Goal: Task Accomplishment & Management: Use online tool/utility

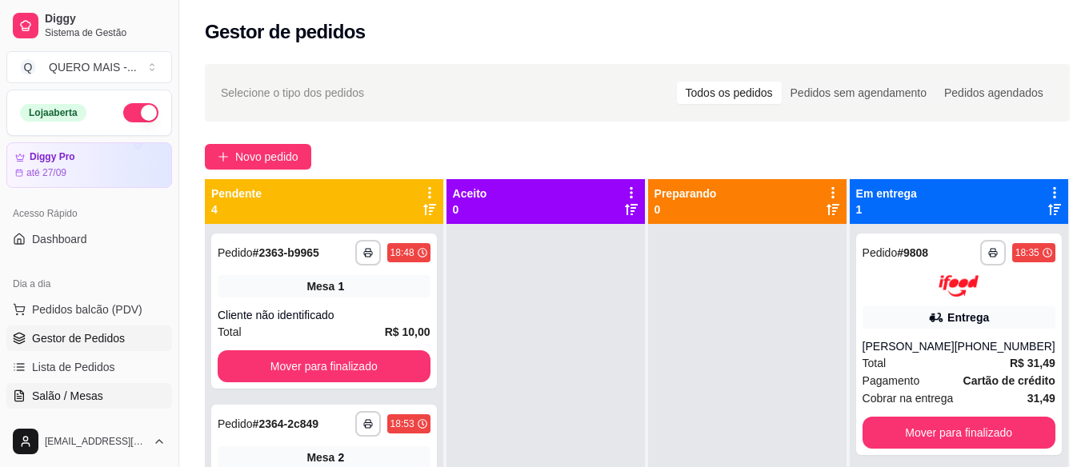
drag, startPoint x: 0, startPoint y: 0, endPoint x: 58, endPoint y: 396, distance: 400.3
click at [58, 396] on span "Salão / Mesas" at bounding box center [67, 396] width 71 height 16
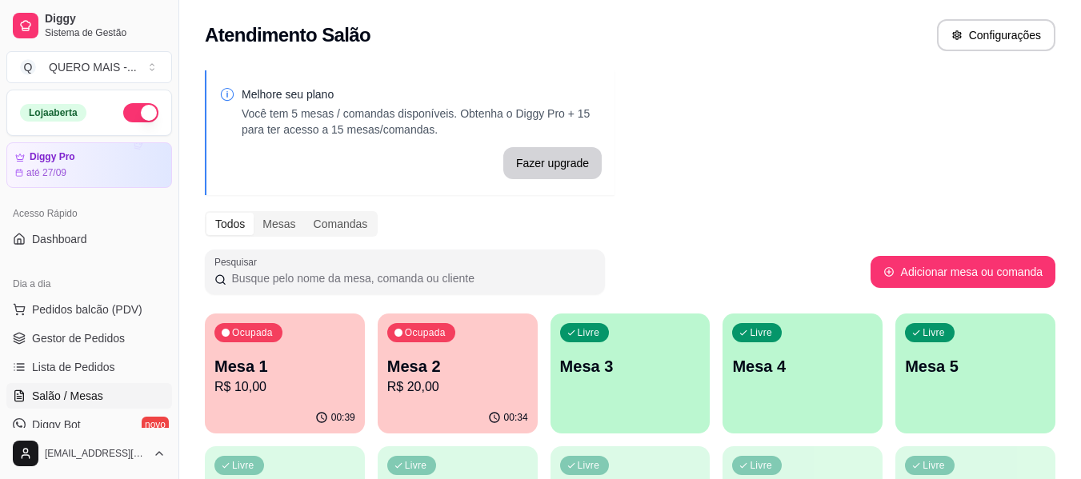
click at [659, 391] on div "Livre Mesa 3" at bounding box center [631, 364] width 160 height 101
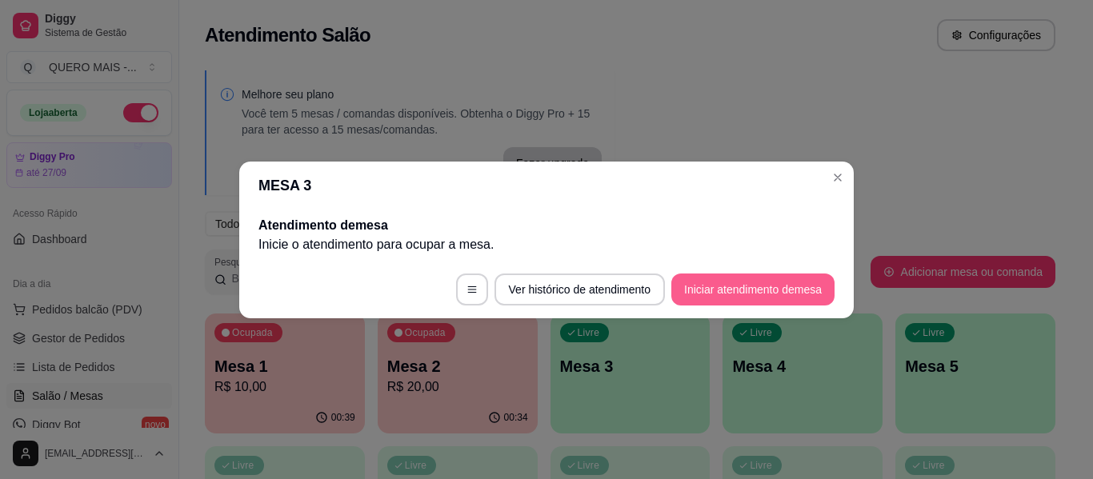
click at [702, 291] on button "Iniciar atendimento de mesa" at bounding box center [752, 290] width 163 height 32
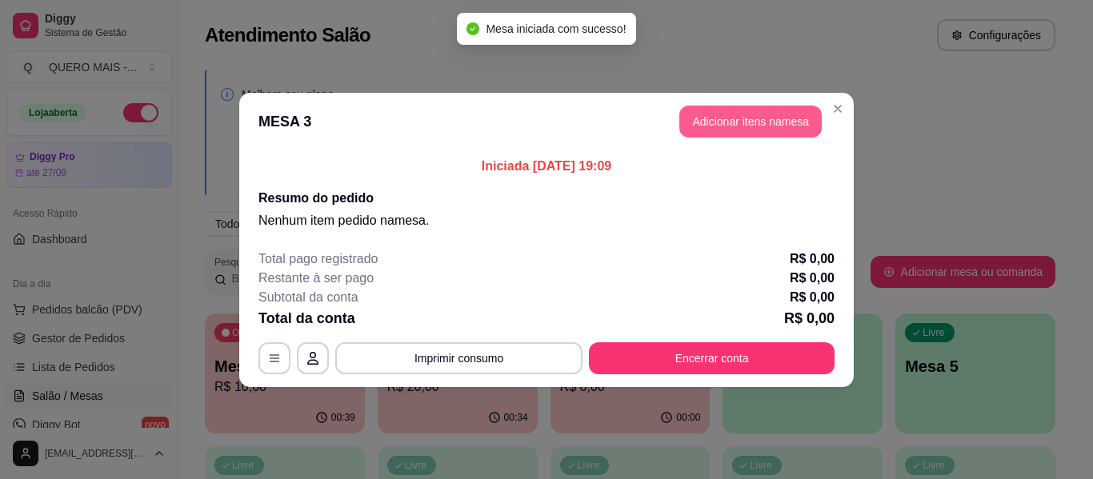
click at [760, 130] on button "Adicionar itens na mesa" at bounding box center [750, 122] width 142 height 32
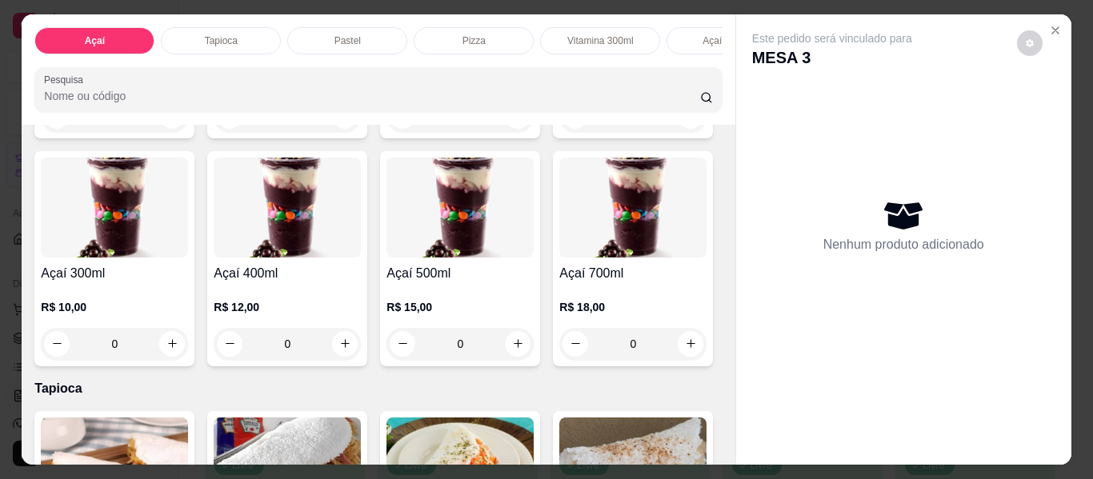
scroll to position [320, 0]
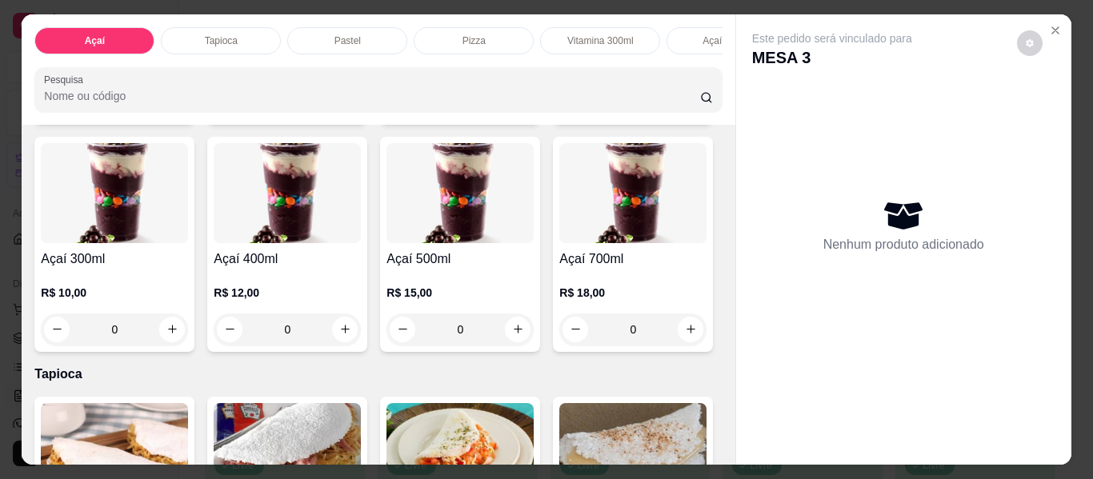
click at [188, 335] on div "0" at bounding box center [114, 330] width 147 height 32
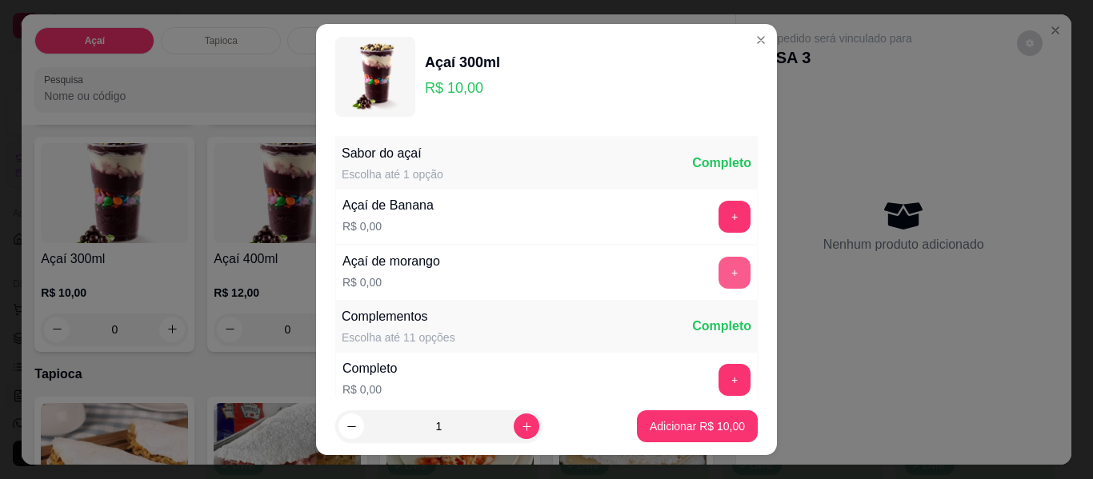
click at [719, 275] on button "+" at bounding box center [735, 273] width 32 height 32
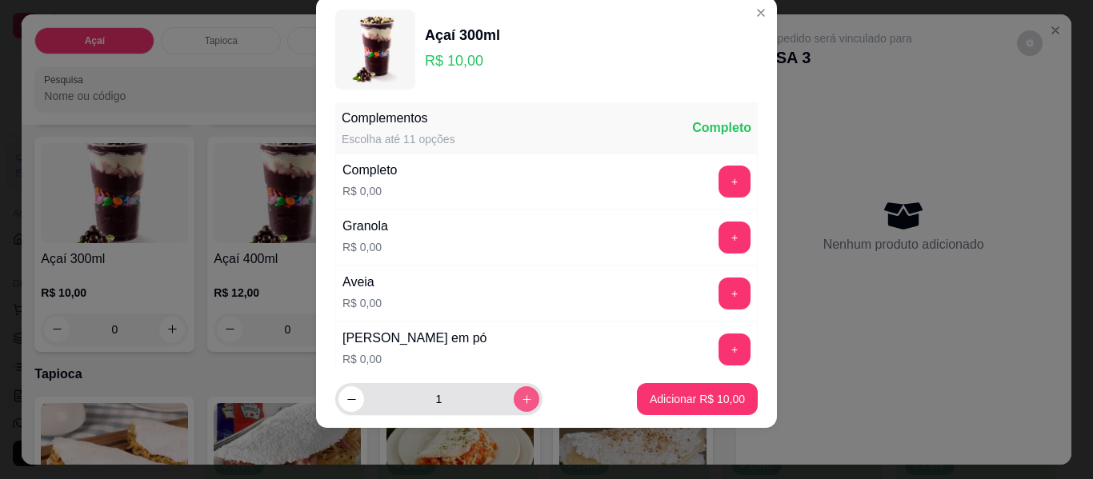
click at [521, 396] on icon "increase-product-quantity" at bounding box center [527, 400] width 12 height 12
type input "2"
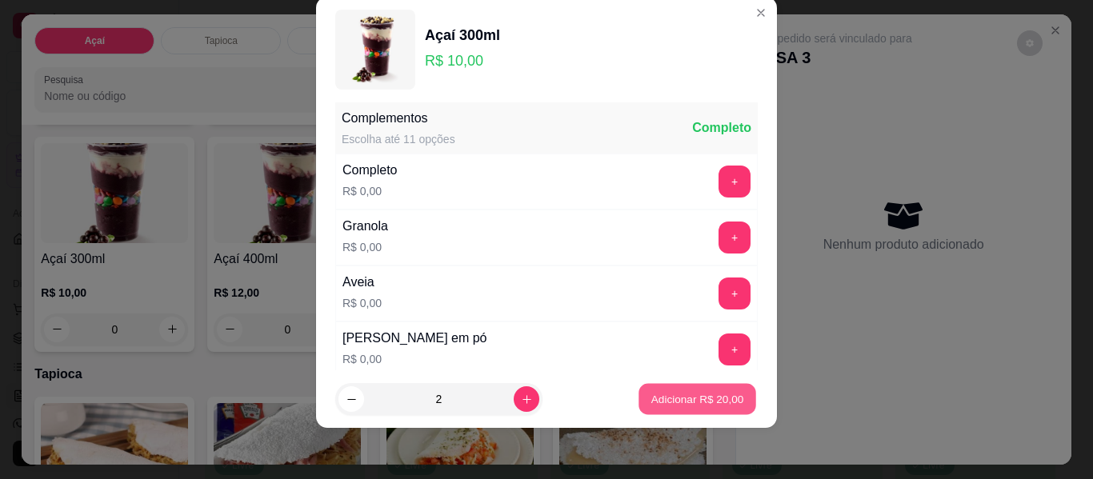
click at [639, 393] on button "Adicionar R$ 20,00" at bounding box center [698, 399] width 118 height 31
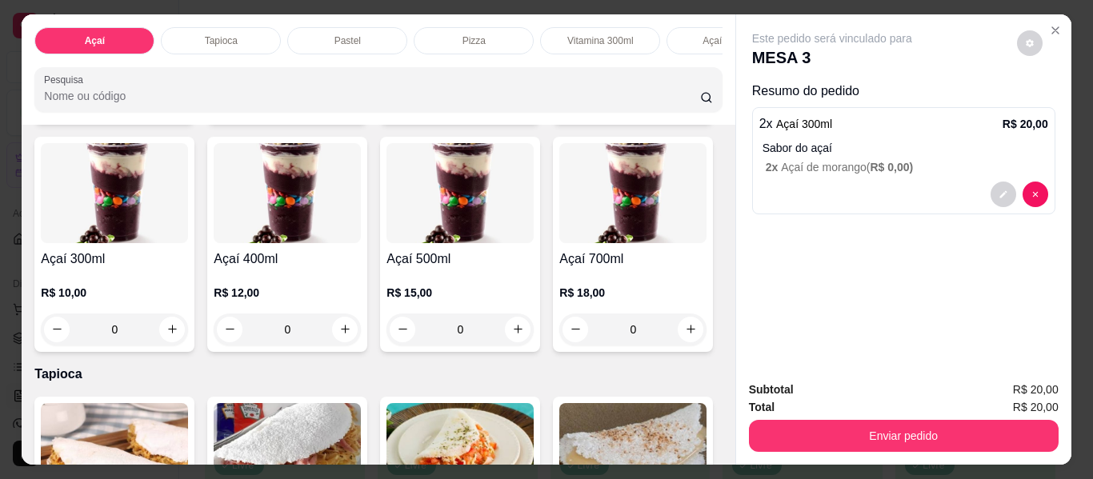
click at [188, 335] on div "0" at bounding box center [114, 330] width 147 height 32
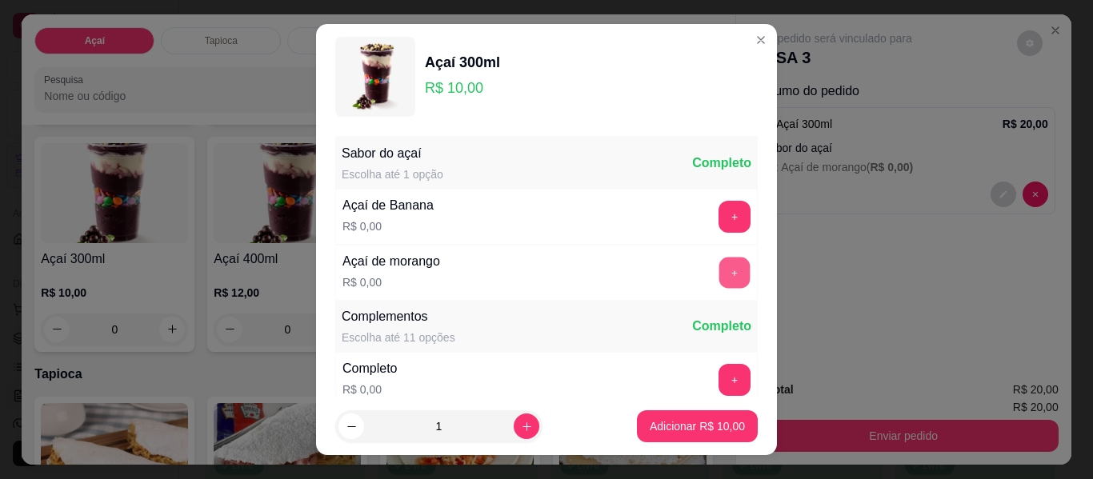
click at [719, 258] on button "+" at bounding box center [734, 273] width 31 height 31
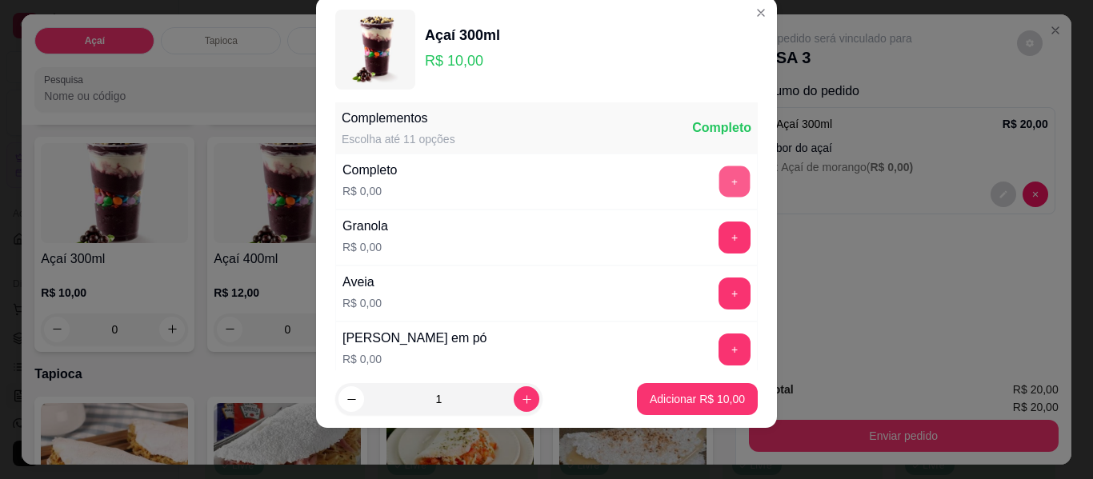
click at [719, 177] on button "+" at bounding box center [734, 181] width 31 height 31
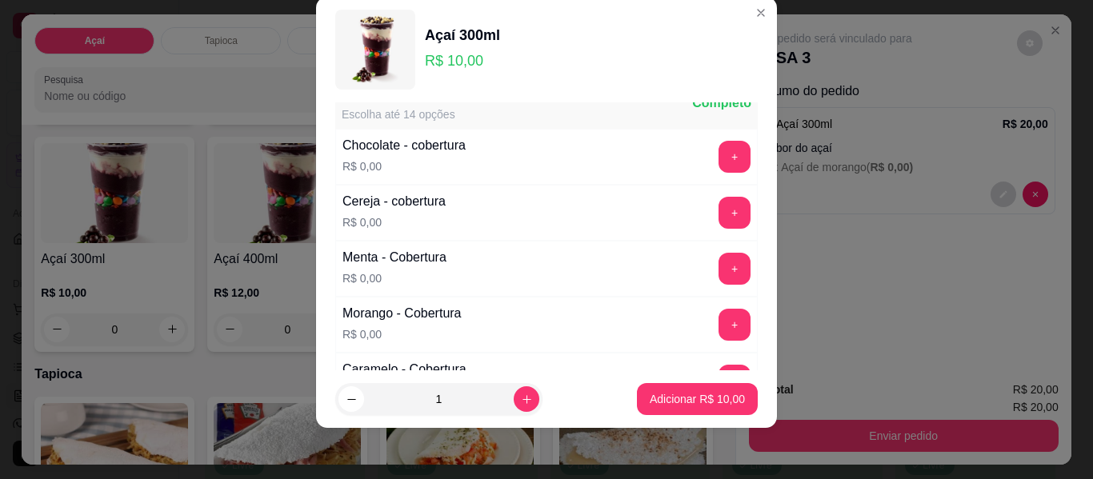
scroll to position [892, 0]
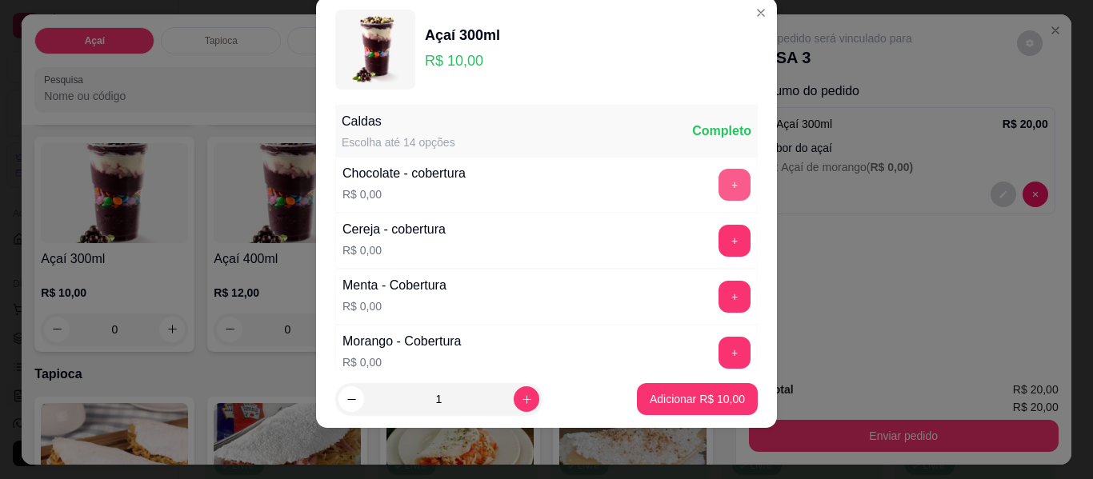
click at [719, 178] on button "+" at bounding box center [735, 185] width 32 height 32
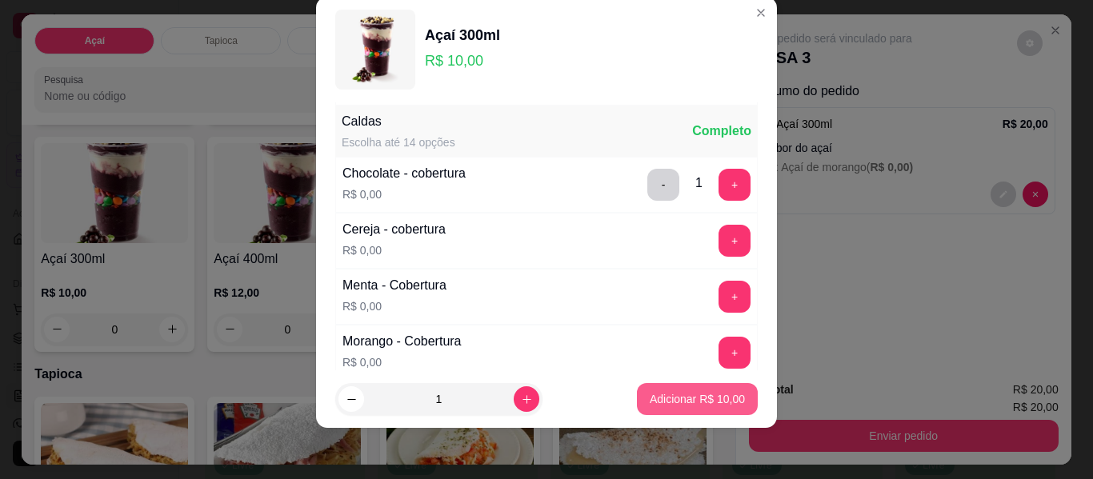
click at [696, 392] on p "Adicionar R$ 10,00" at bounding box center [697, 399] width 95 height 16
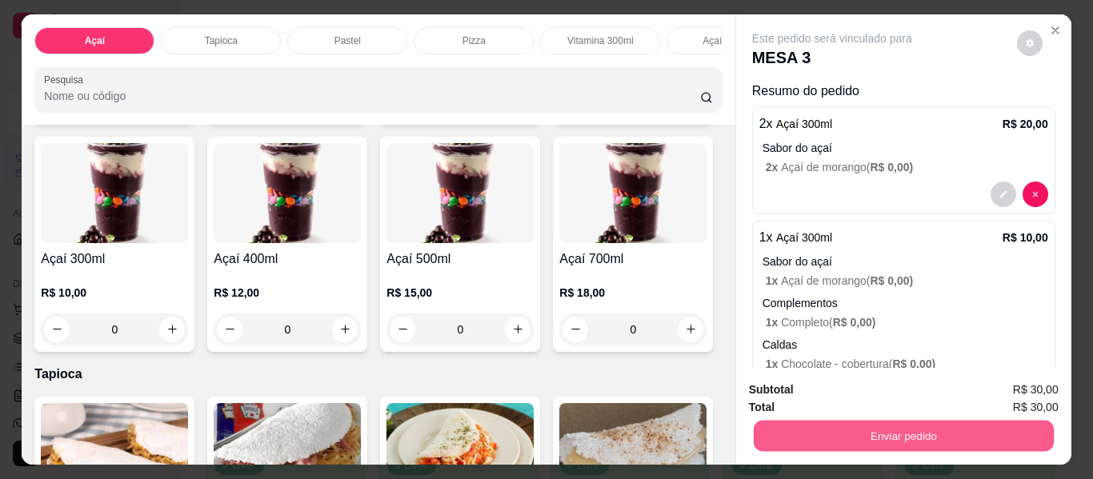
click at [862, 435] on button "Enviar pedido" at bounding box center [903, 436] width 300 height 31
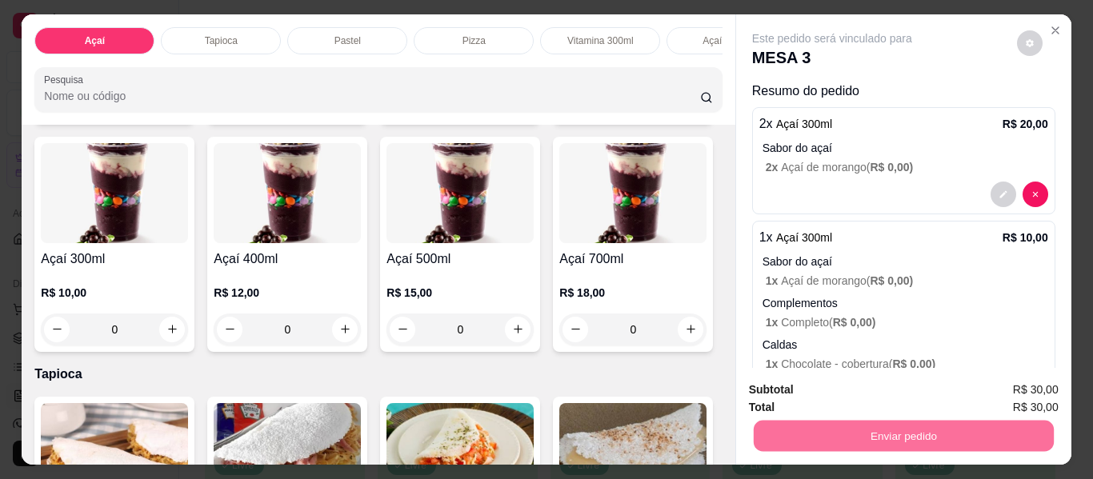
click at [841, 383] on button "Não registrar e enviar pedido" at bounding box center [851, 391] width 162 height 30
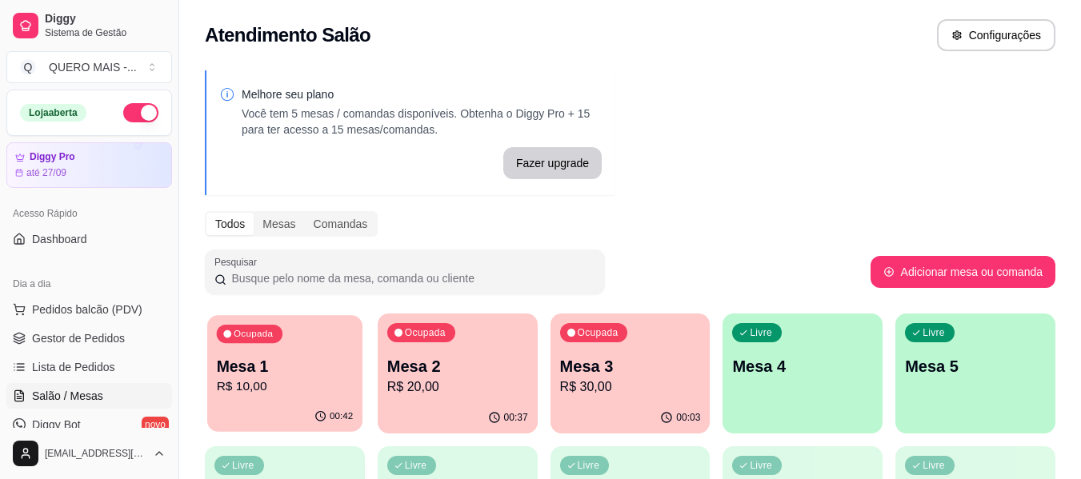
click at [286, 378] on p "R$ 10,00" at bounding box center [285, 387] width 137 height 18
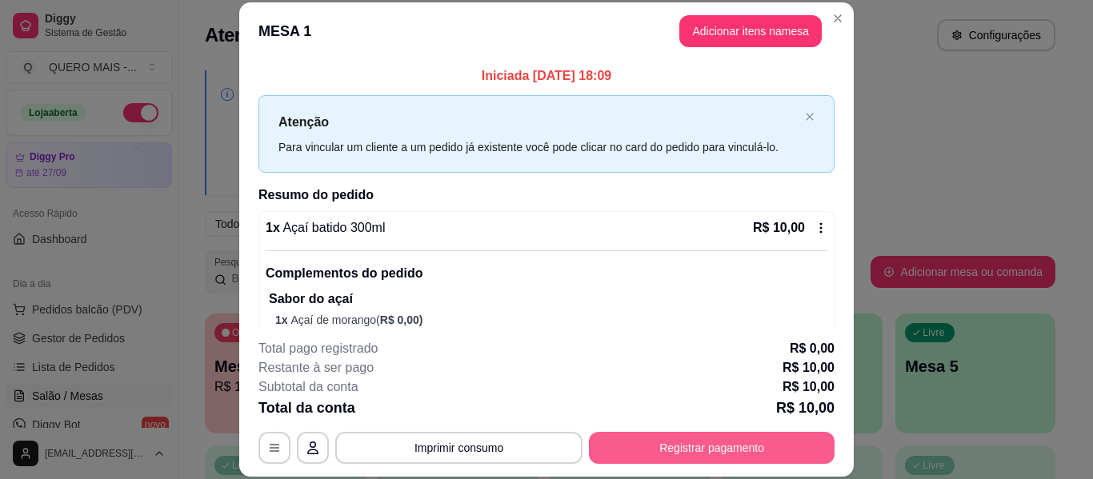
click at [621, 448] on button "Registrar pagamento" at bounding box center [712, 448] width 246 height 32
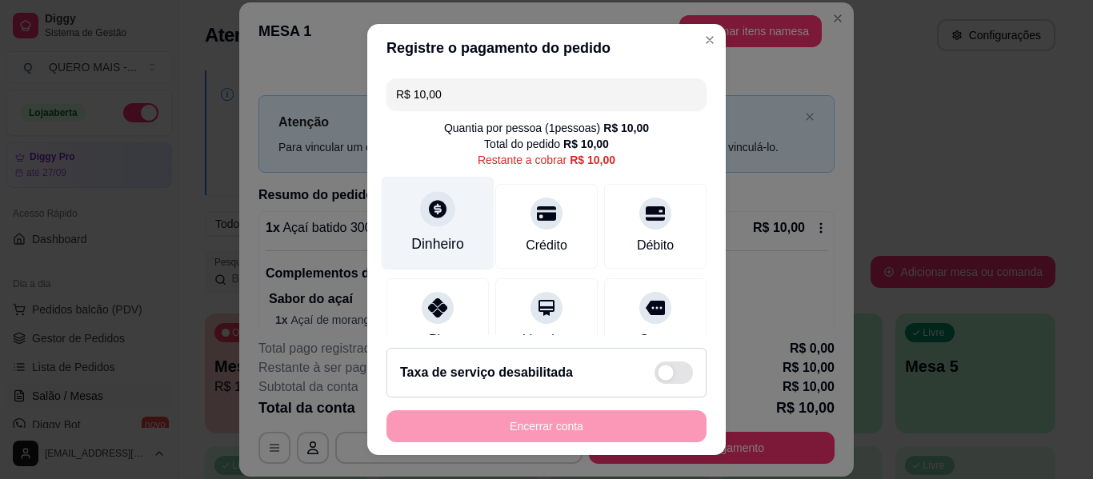
click at [430, 221] on div at bounding box center [437, 208] width 35 height 35
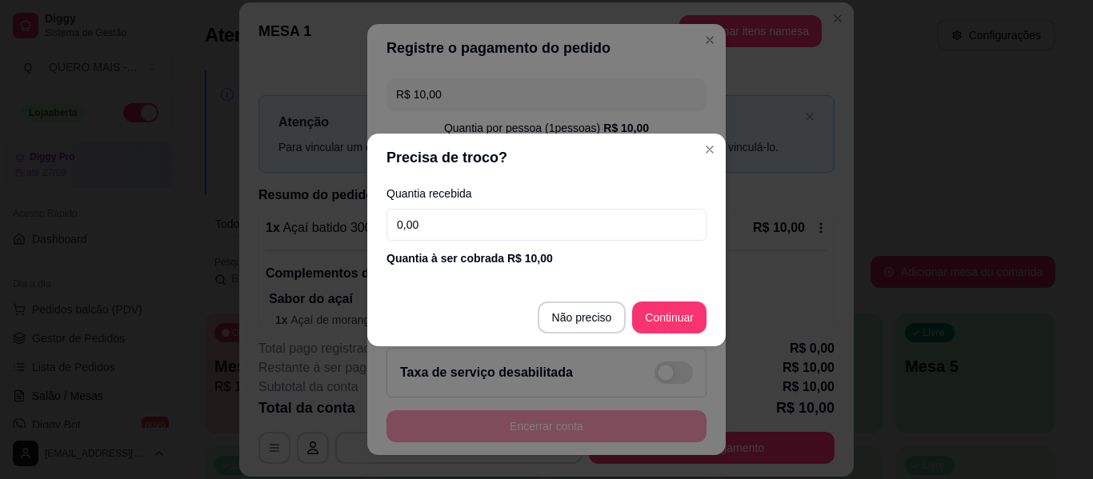
click at [438, 226] on input "0,00" at bounding box center [547, 225] width 320 height 32
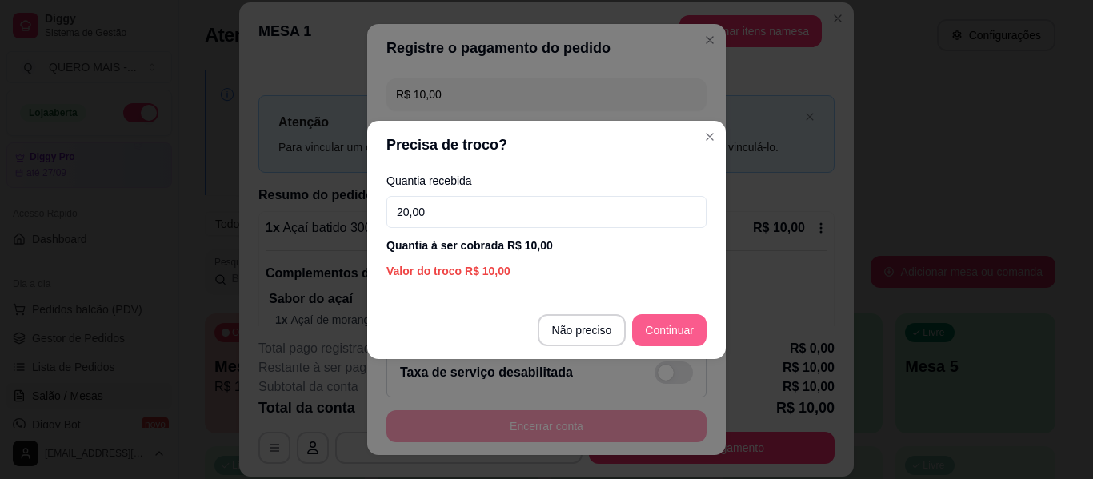
type input "20,00"
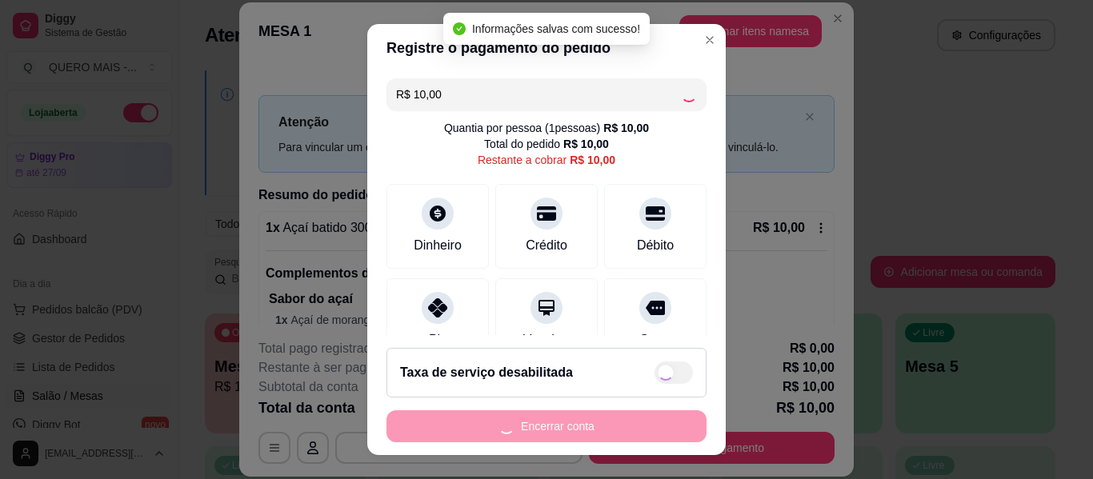
type input "R$ 0,00"
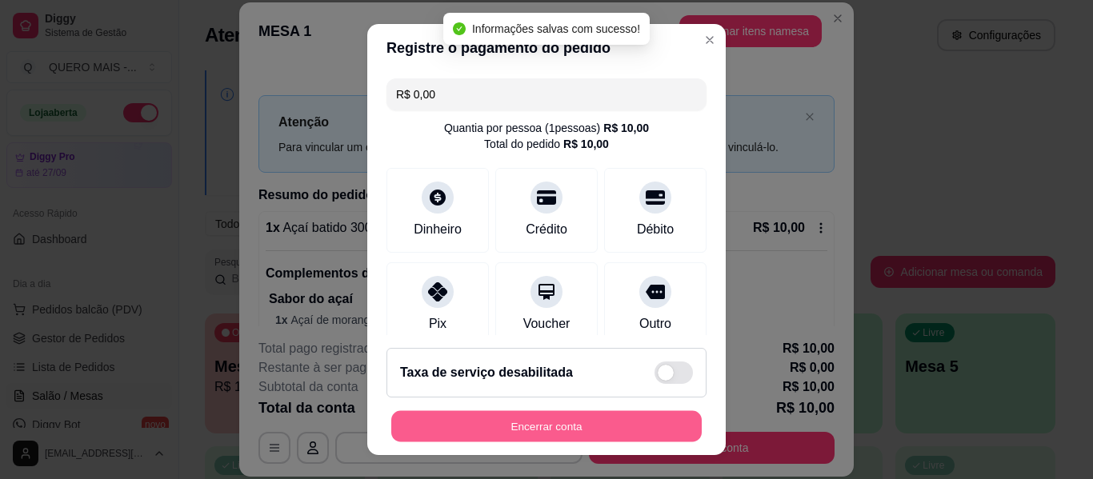
click at [540, 429] on button "Encerrar conta" at bounding box center [546, 426] width 311 height 31
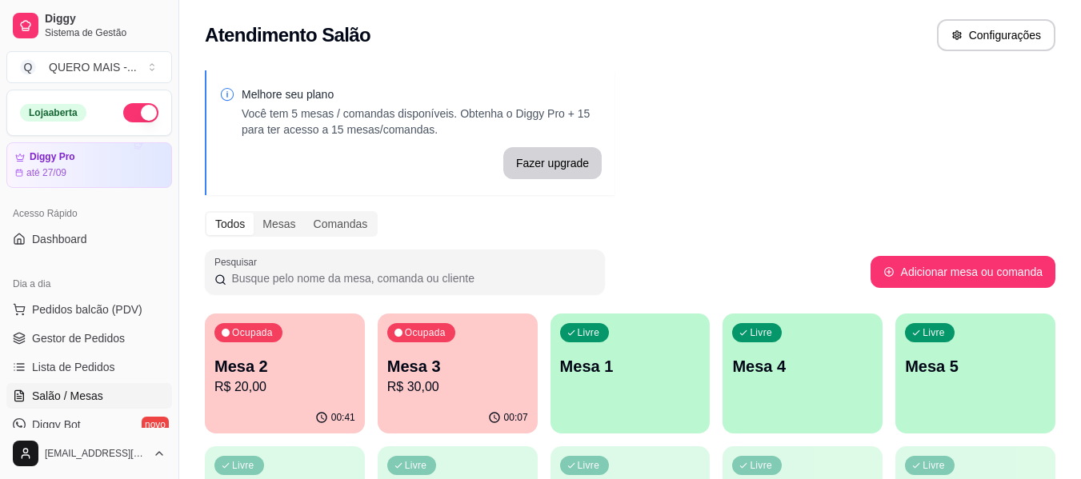
click at [307, 400] on div "Ocupada Mesa 2 R$ 20,00" at bounding box center [285, 358] width 160 height 89
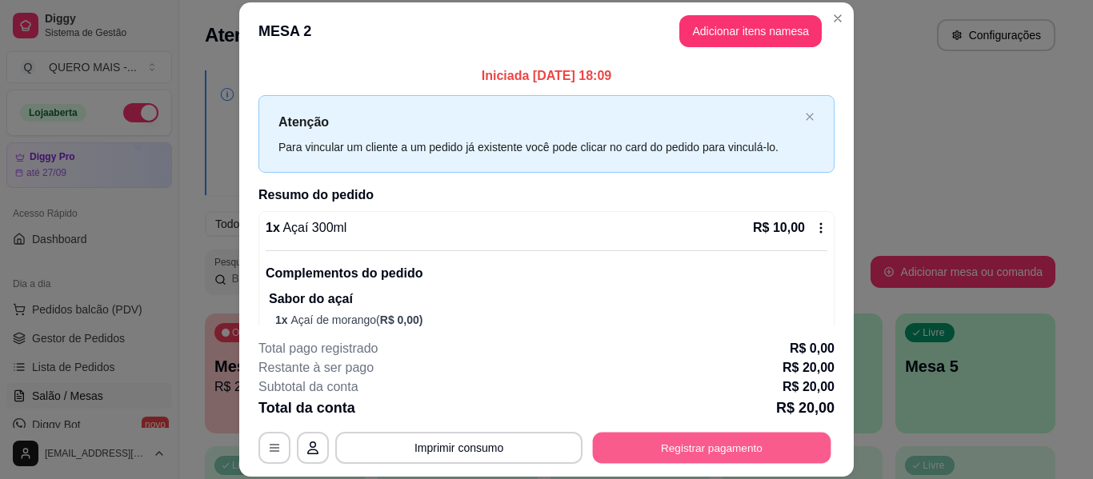
click at [682, 447] on button "Registrar pagamento" at bounding box center [712, 448] width 238 height 31
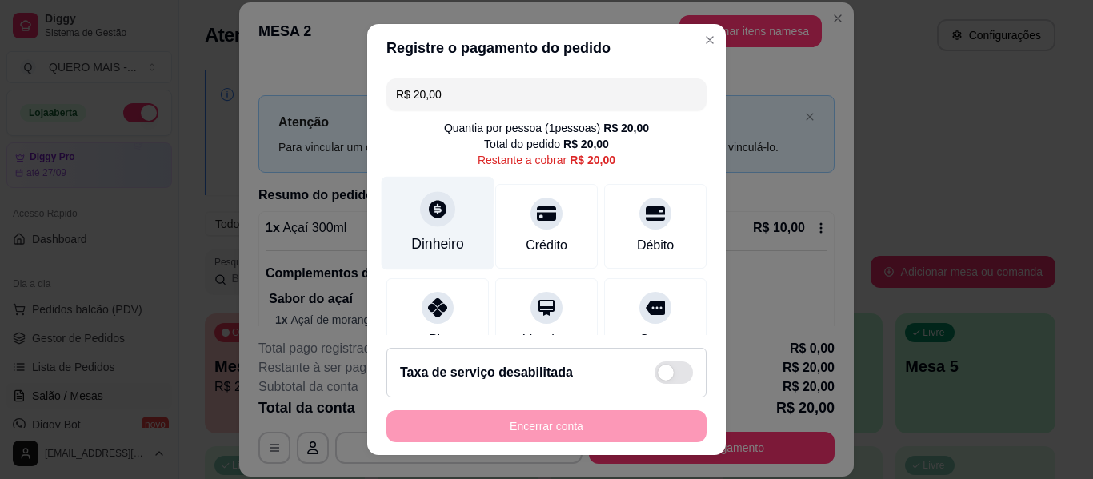
click at [422, 187] on div "Dinheiro" at bounding box center [438, 224] width 113 height 94
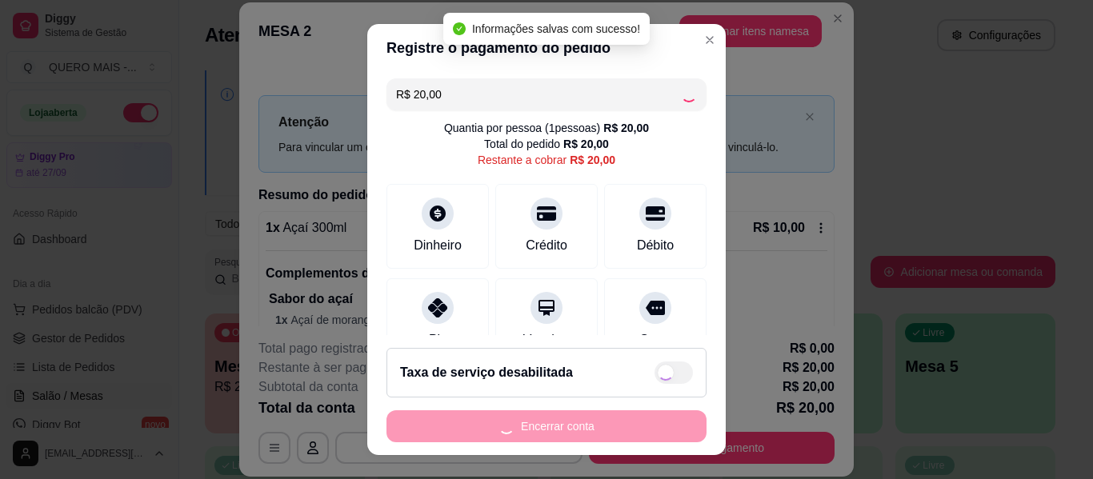
type input "R$ 0,00"
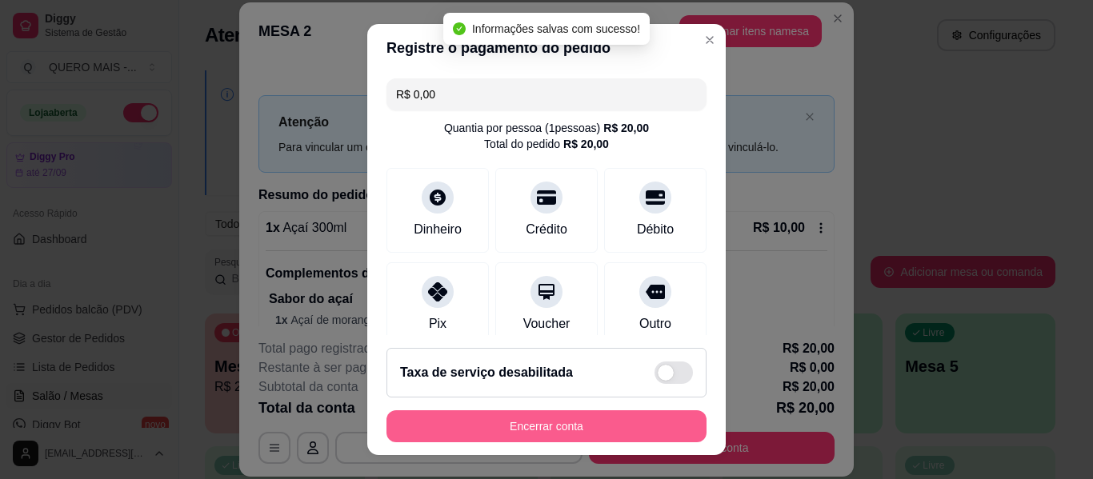
click at [532, 428] on button "Encerrar conta" at bounding box center [547, 427] width 320 height 32
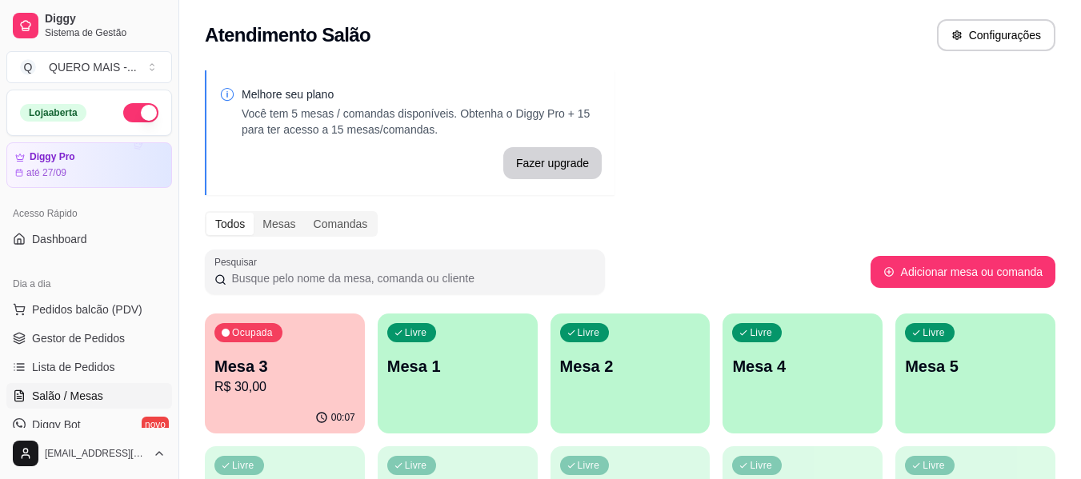
click at [303, 401] on div "Ocupada Mesa 3 R$ 30,00" at bounding box center [285, 358] width 160 height 89
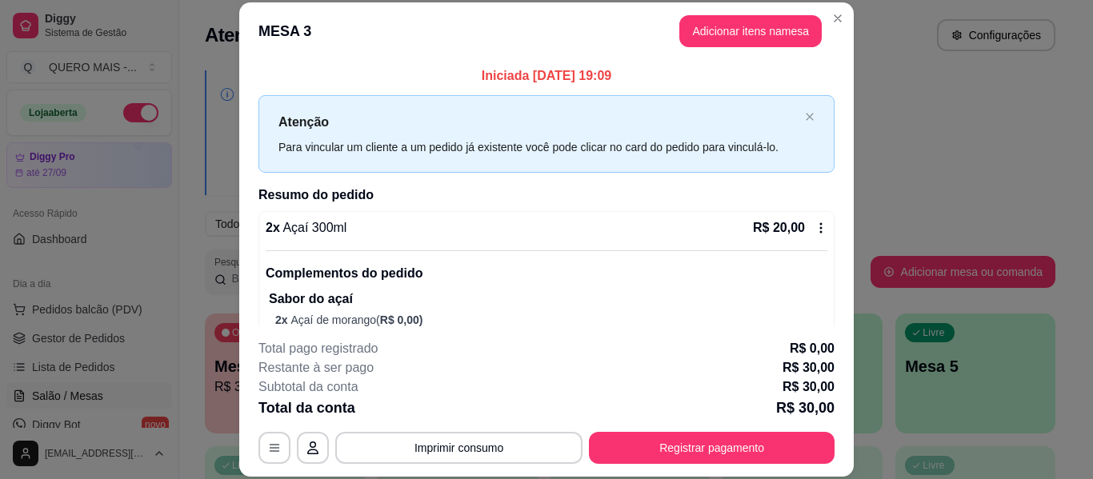
scroll to position [283, 0]
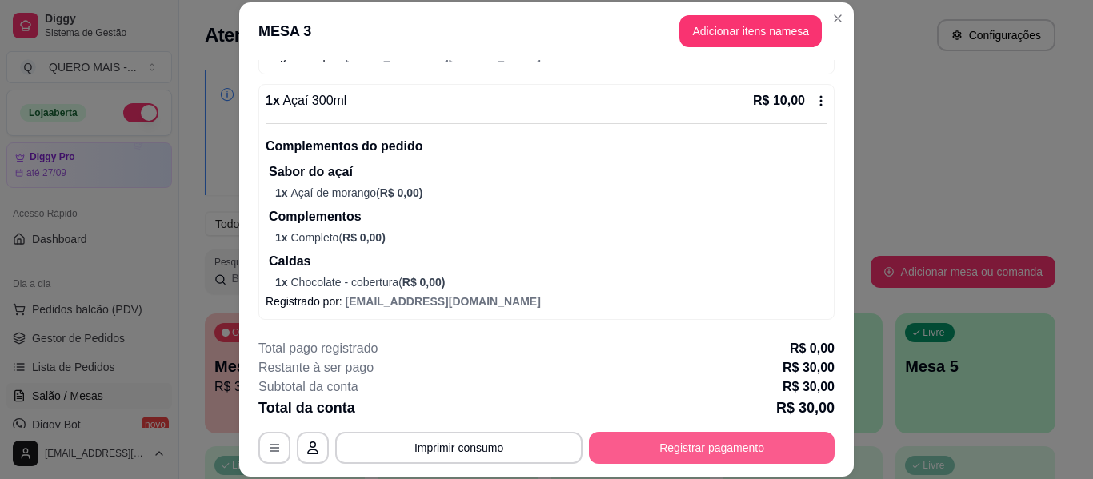
click at [671, 439] on button "Registrar pagamento" at bounding box center [712, 448] width 246 height 32
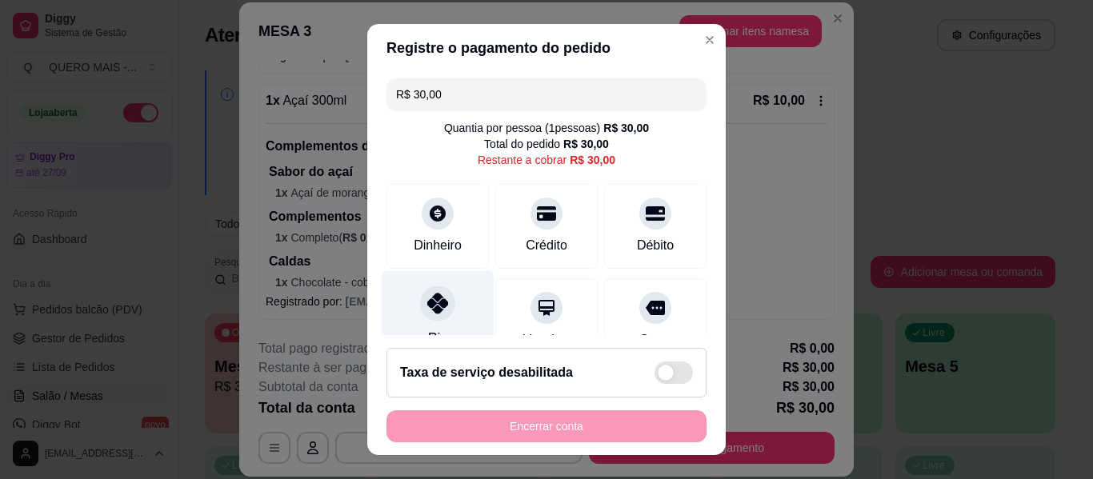
click at [432, 307] on icon at bounding box center [437, 303] width 21 height 21
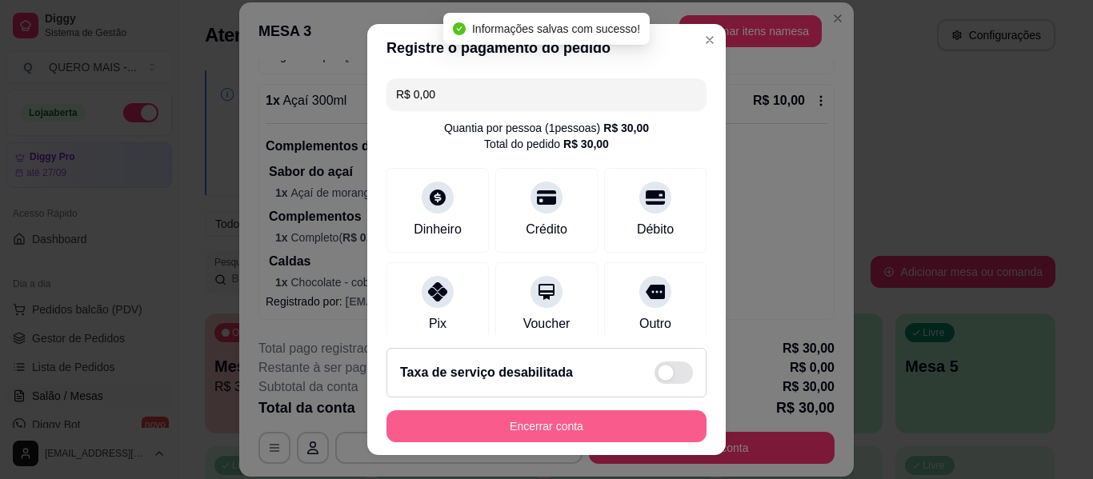
type input "R$ 0,00"
click at [499, 431] on button "Encerrar conta" at bounding box center [547, 427] width 320 height 32
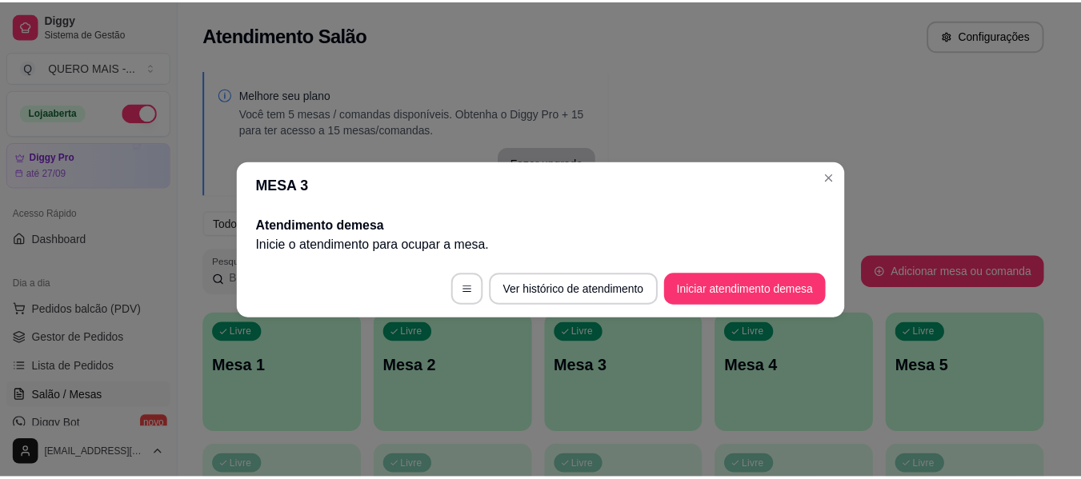
scroll to position [0, 0]
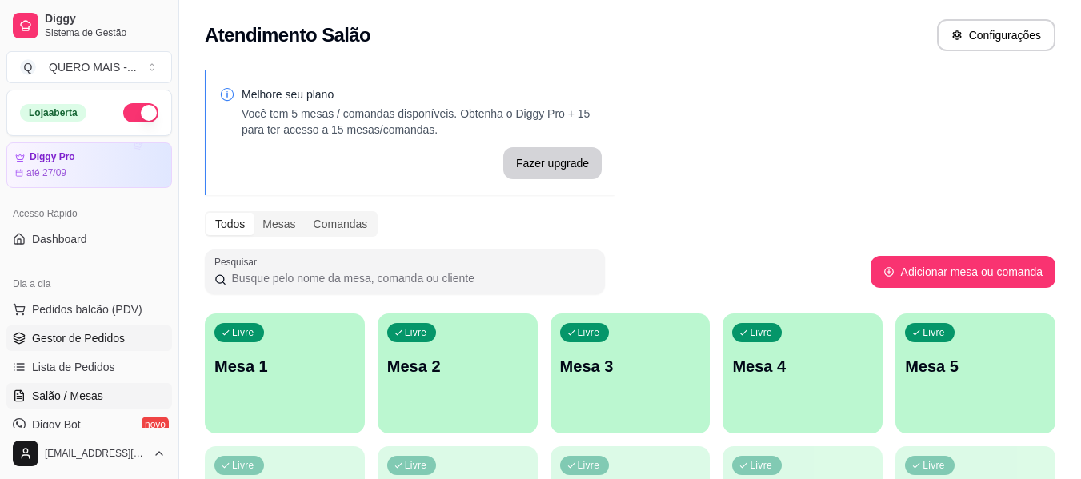
click at [94, 334] on span "Gestor de Pedidos" at bounding box center [78, 339] width 93 height 16
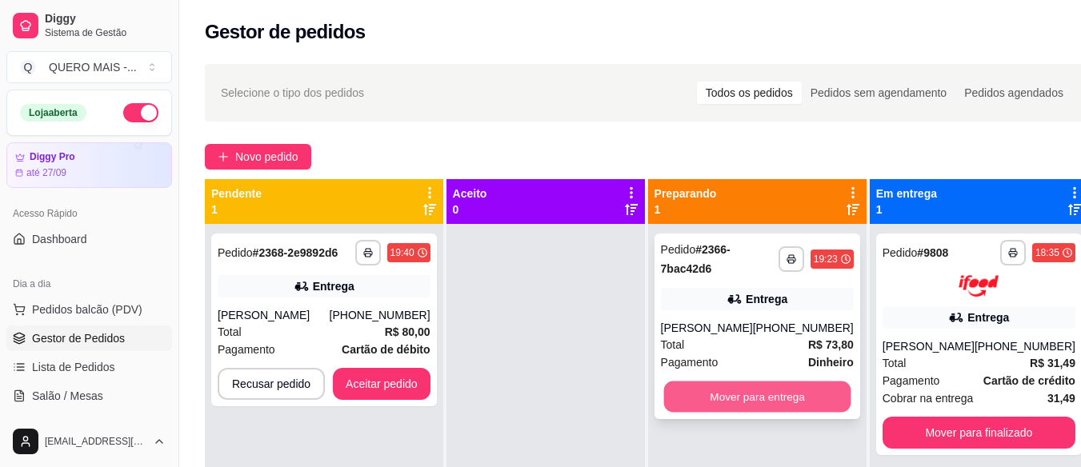
click at [786, 396] on button "Mover para entrega" at bounding box center [756, 397] width 187 height 31
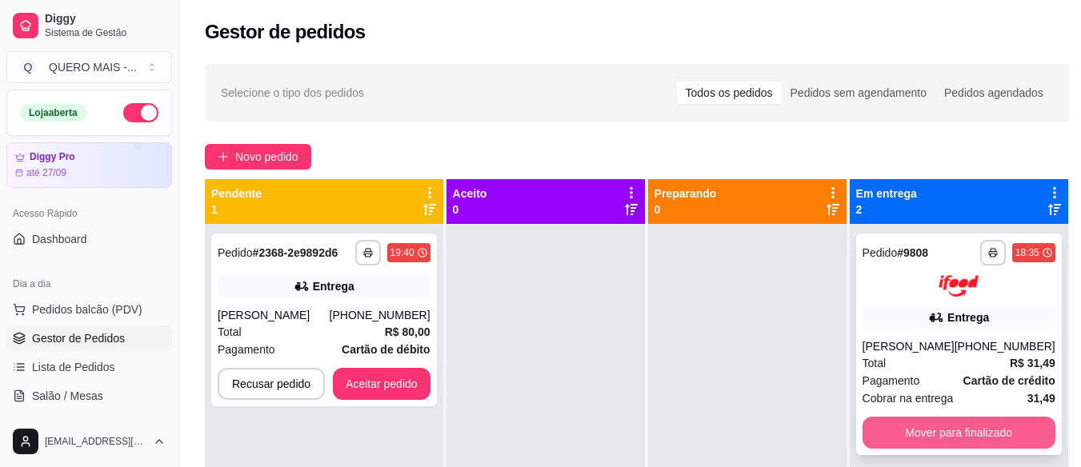
click at [928, 431] on button "Mover para finalizado" at bounding box center [959, 433] width 193 height 32
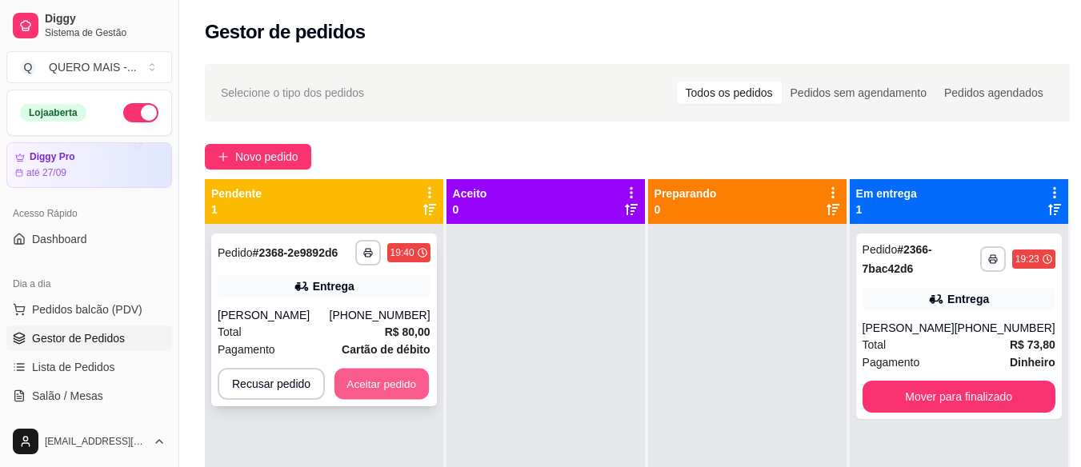
click at [402, 378] on button "Aceitar pedido" at bounding box center [382, 384] width 94 height 31
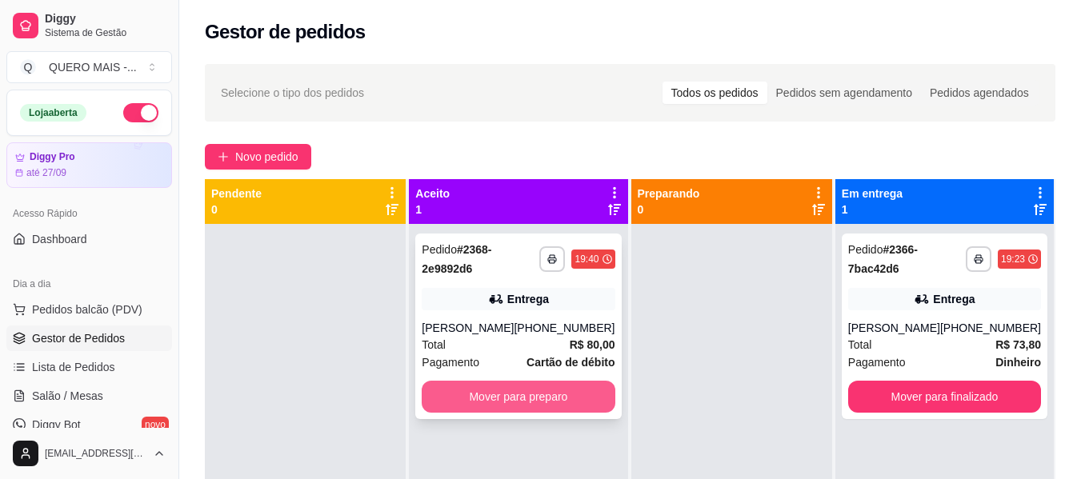
click at [515, 388] on button "Mover para preparo" at bounding box center [518, 397] width 193 height 32
